Goal: Book appointment/travel/reservation

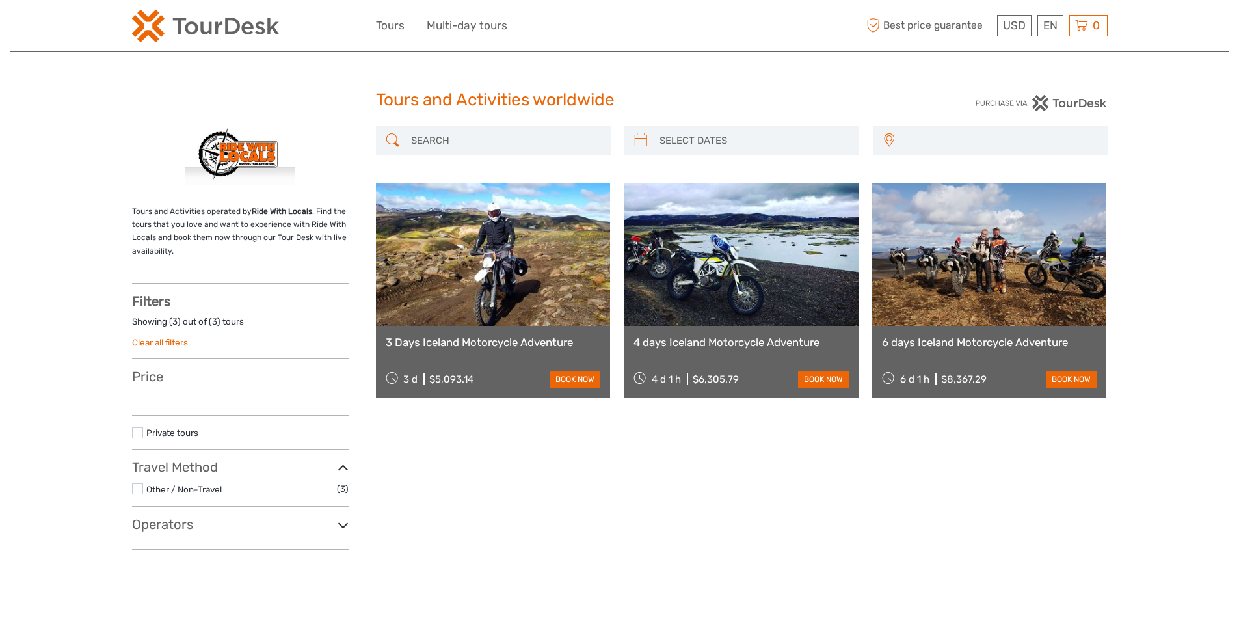
select select
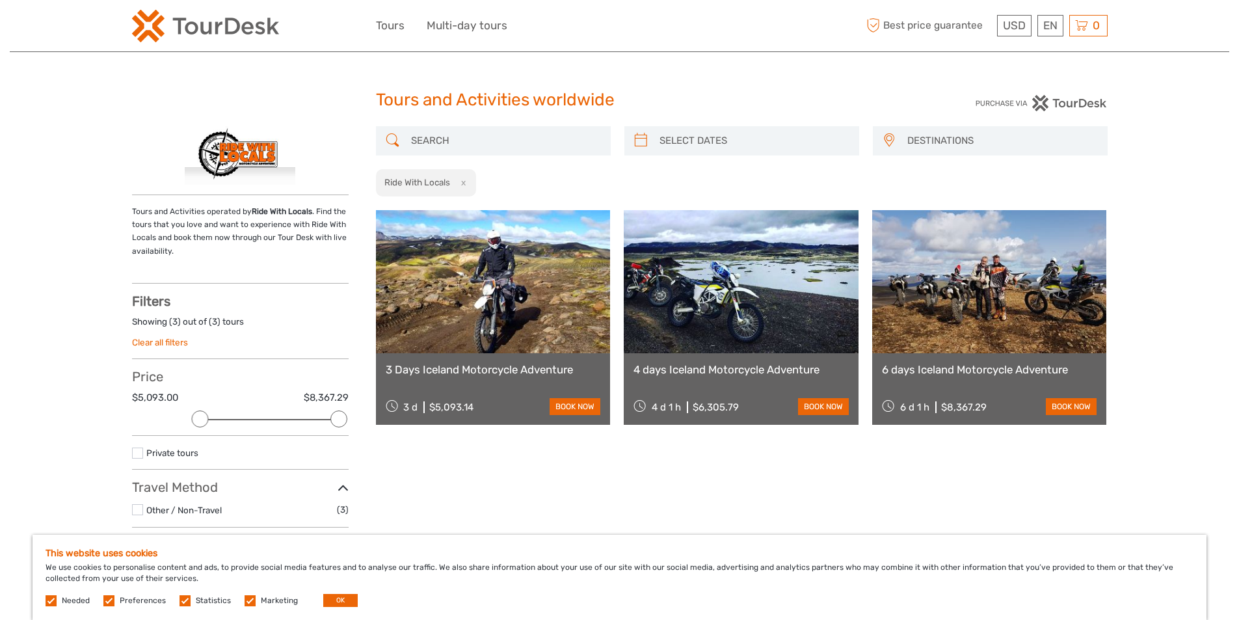
click at [975, 365] on link "6 days Iceland Motorcycle Adventure" at bounding box center [989, 369] width 215 height 13
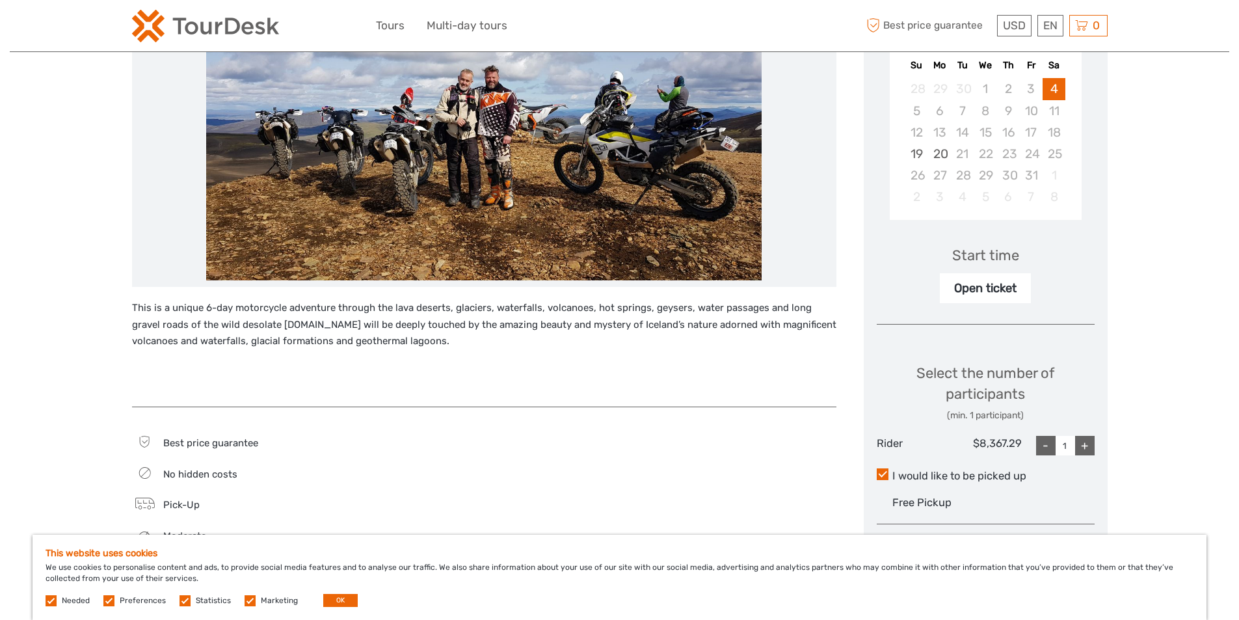
scroll to position [260, 0]
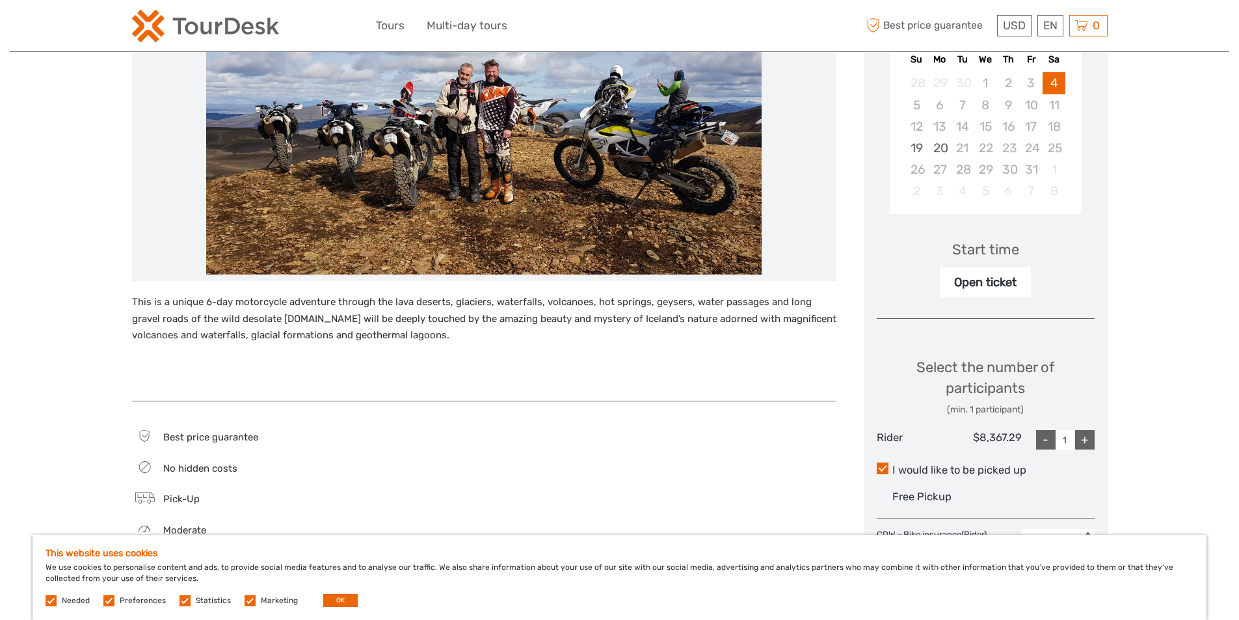
click at [1086, 440] on div "+" at bounding box center [1085, 440] width 20 height 20
type input "2"
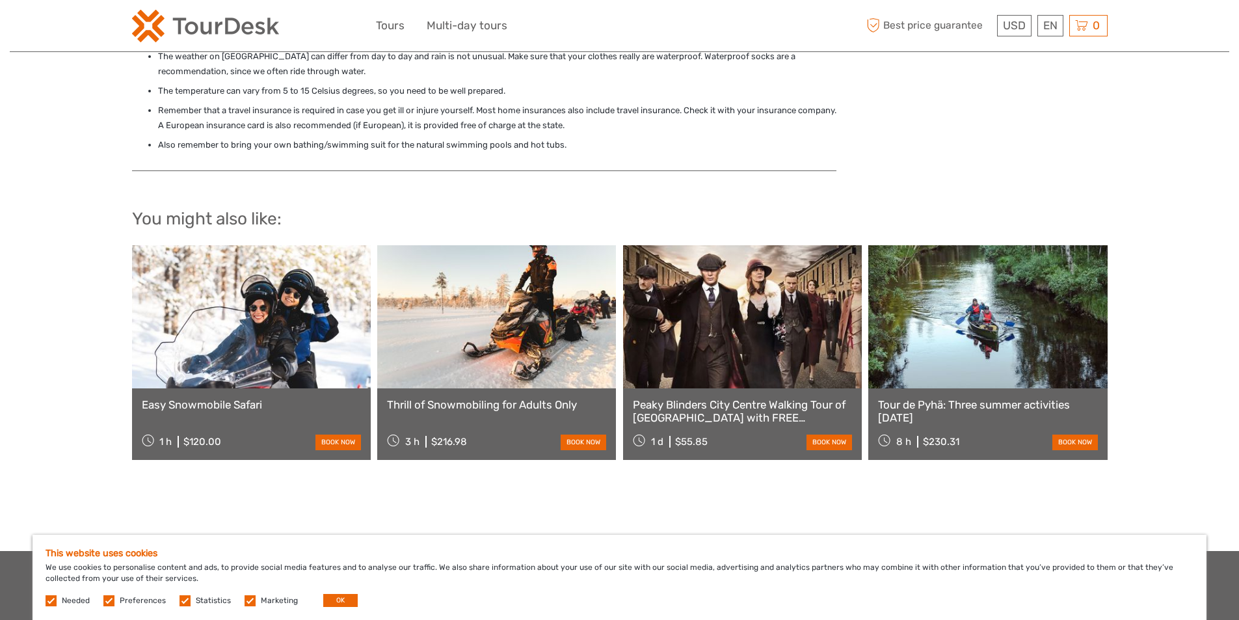
scroll to position [1170, 0]
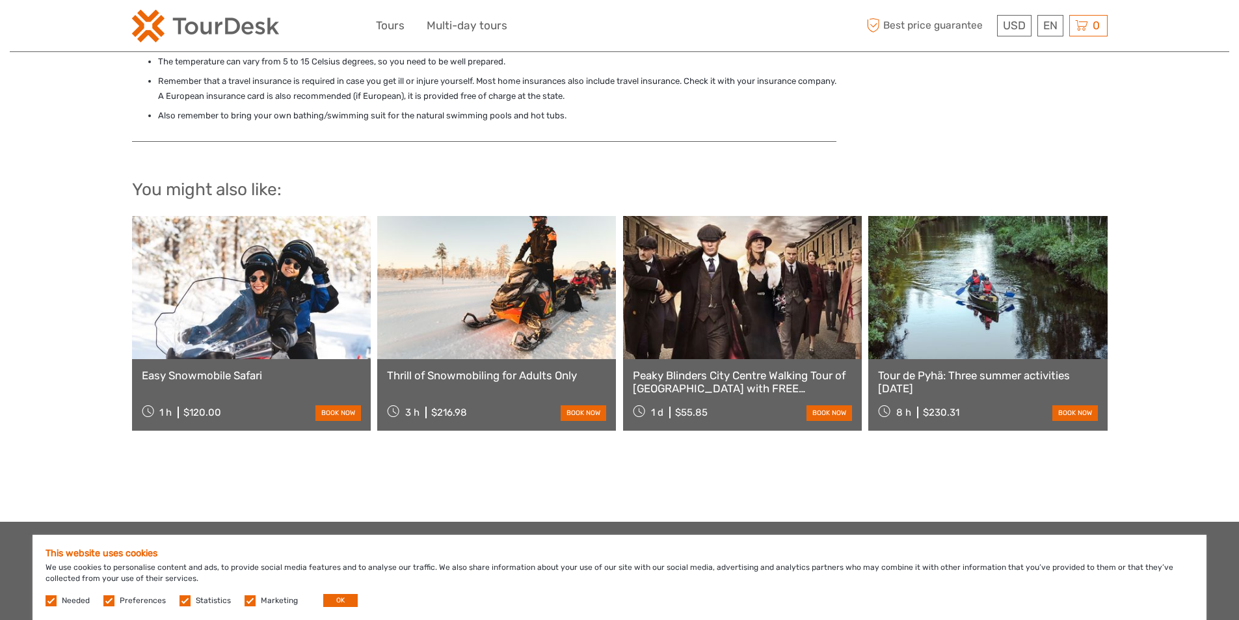
click at [471, 373] on link "Thrill of Snowmobiling for Adults Only" at bounding box center [496, 375] width 219 height 13
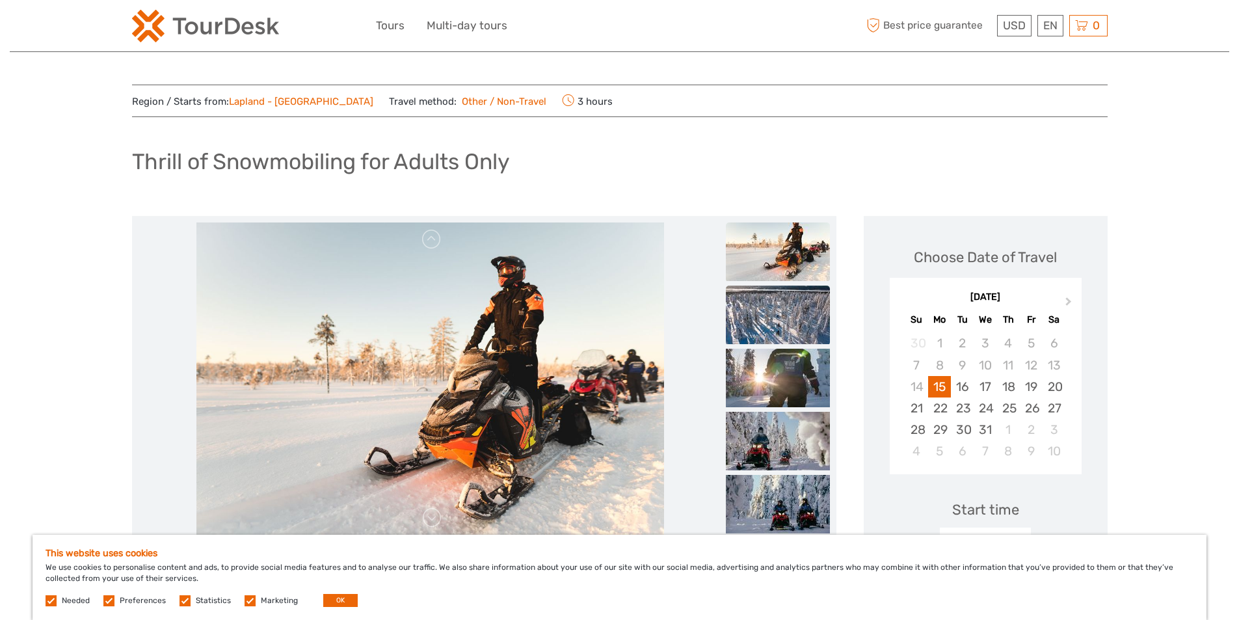
click at [787, 321] on img at bounding box center [778, 314] width 104 height 59
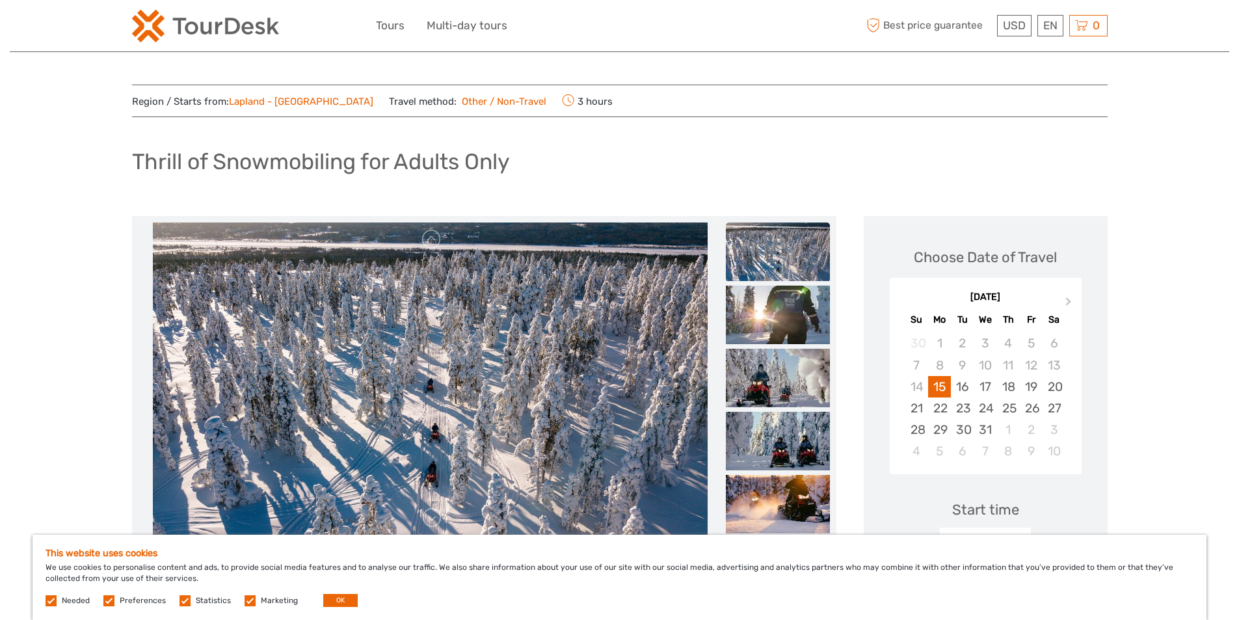
click at [787, 321] on img at bounding box center [778, 314] width 104 height 59
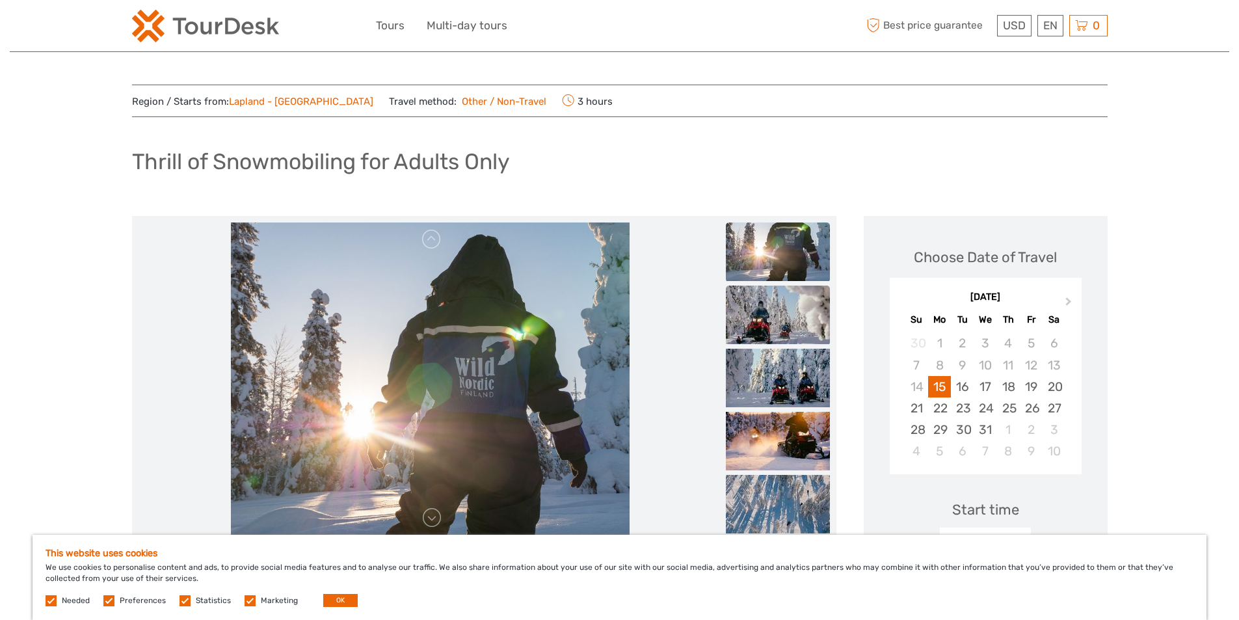
click at [780, 340] on img at bounding box center [778, 314] width 104 height 59
